Goal: Task Accomplishment & Management: Complete application form

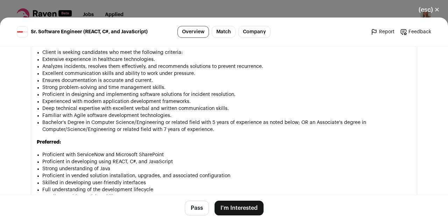
scroll to position [603, 0]
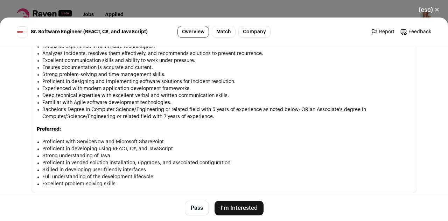
click at [437, 9] on button "(esc) ✕" at bounding box center [430, 9] width 38 height 15
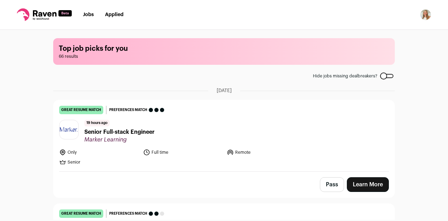
click at [75, 141] on header "19 hours ago Senior Full-stack Engineer Marker Learning" at bounding box center [224, 131] width 330 height 23
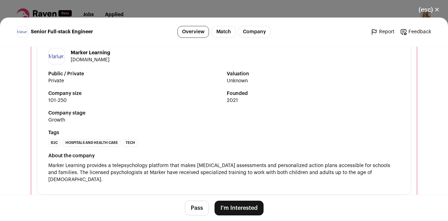
scroll to position [903, 0]
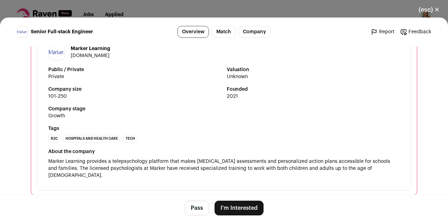
click at [419, 199] on footer "Pass I'm Interested" at bounding box center [224, 208] width 448 height 26
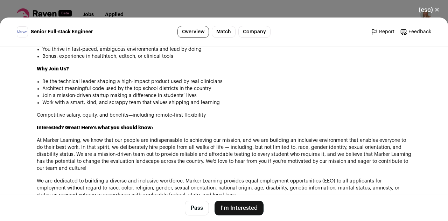
scroll to position [715, 0]
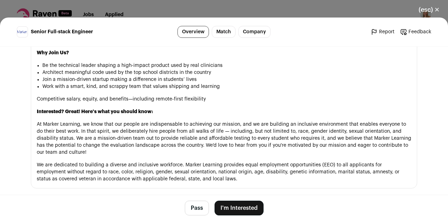
click at [253, 210] on button "I'm Interested" at bounding box center [239, 208] width 49 height 15
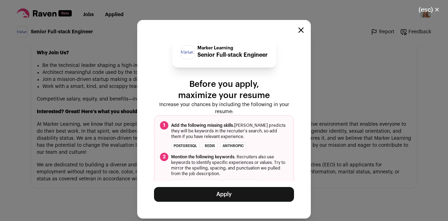
click at [229, 190] on button "Apply" at bounding box center [224, 194] width 140 height 15
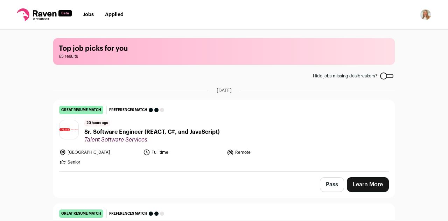
click at [118, 16] on link "Applied" at bounding box center [114, 14] width 19 height 5
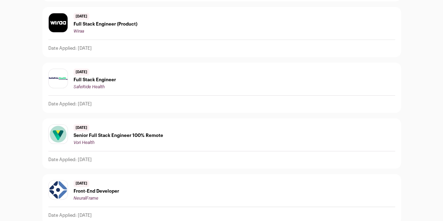
scroll to position [967, 0]
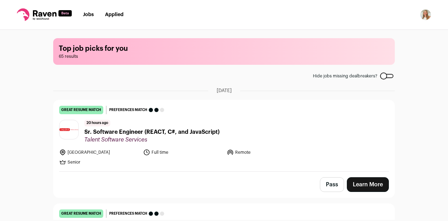
click at [164, 135] on span "Sr. Software Engineer (REACT, C#, and JavaScript)" at bounding box center [151, 132] width 135 height 8
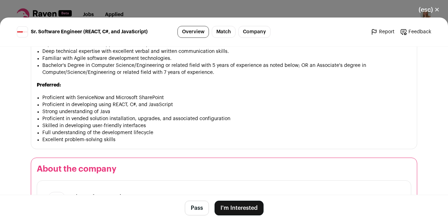
scroll to position [709, 0]
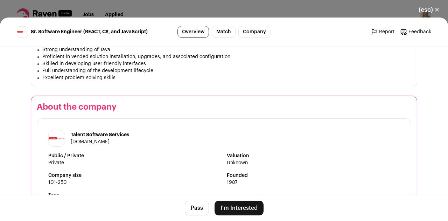
click at [433, 8] on button "(esc) ✕" at bounding box center [430, 9] width 38 height 15
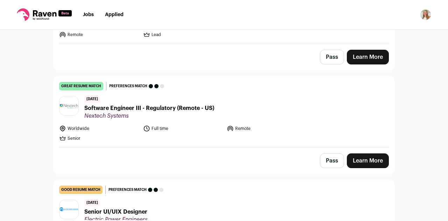
scroll to position [240, 0]
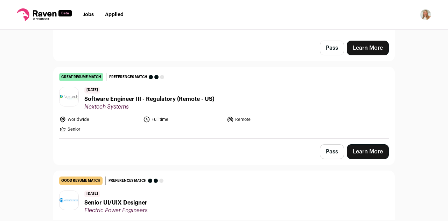
click at [113, 103] on span "Nextech Systems" at bounding box center [149, 106] width 130 height 7
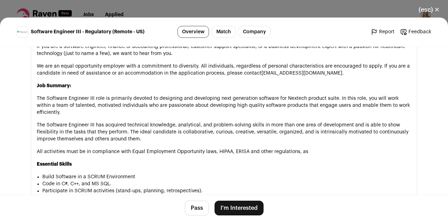
scroll to position [448, 0]
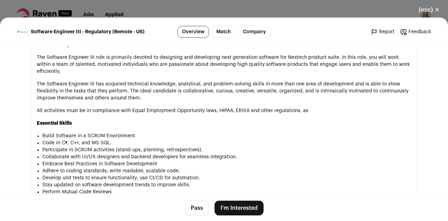
click at [440, 11] on button "(esc) ✕" at bounding box center [430, 9] width 38 height 15
